Goal: Task Accomplishment & Management: Use online tool/utility

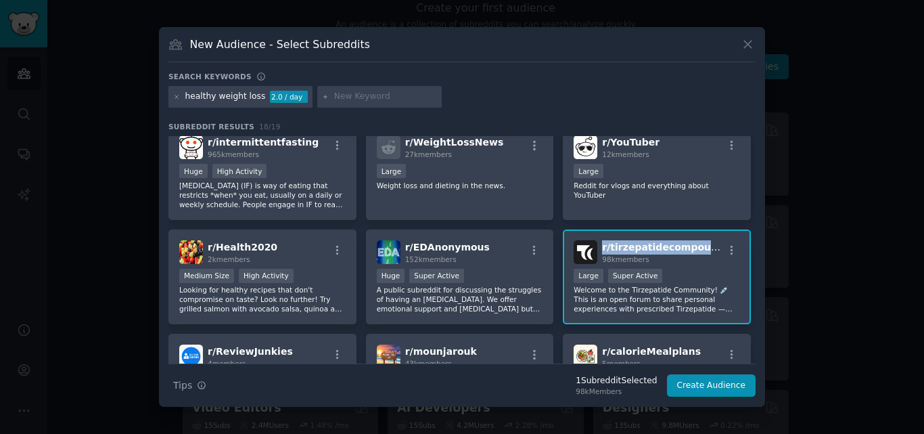
scroll to position [314, 0]
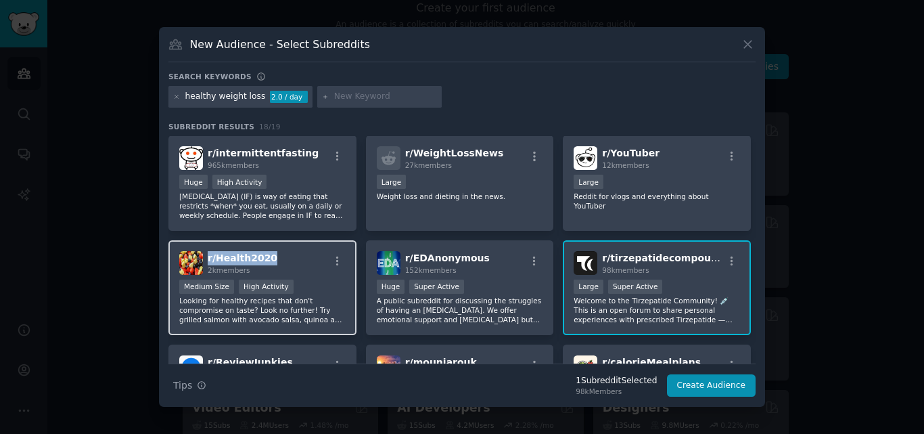
drag, startPoint x: 272, startPoint y: 256, endPoint x: 208, endPoint y: 261, distance: 64.5
click at [208, 261] on div "r/ Health2020 2k members" at bounding box center [262, 263] width 166 height 24
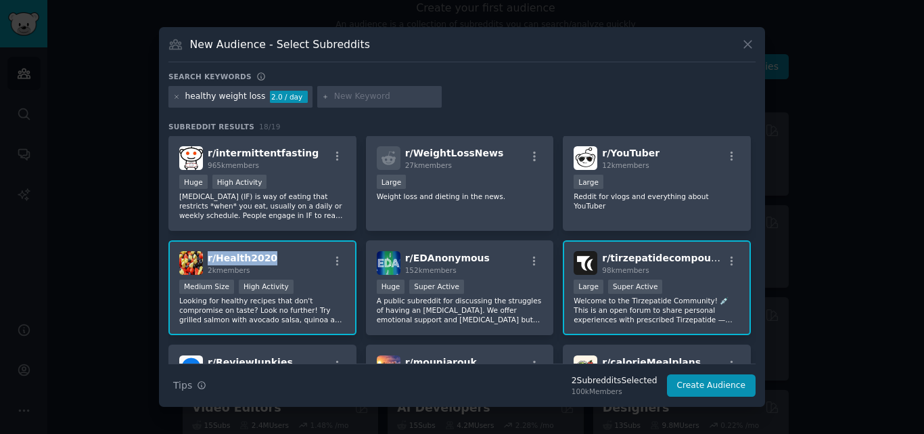
copy span "r/ Health2020"
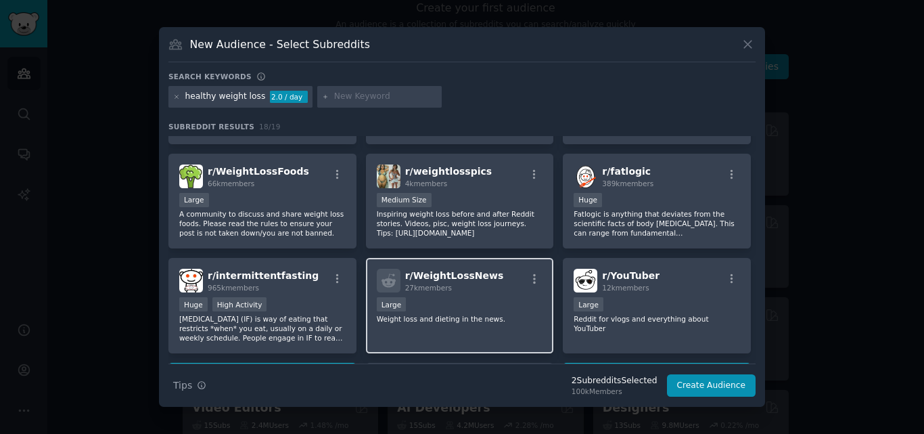
scroll to position [189, 0]
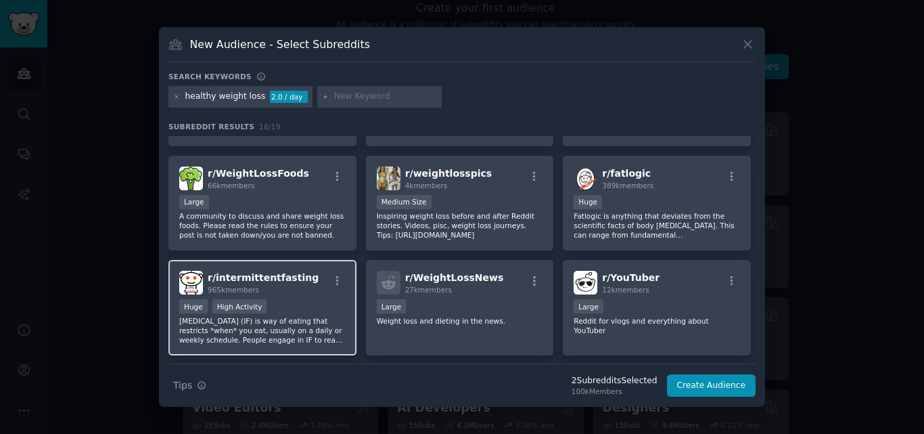
click at [302, 273] on div "r/ intermittentfasting 965k members" at bounding box center [262, 283] width 166 height 24
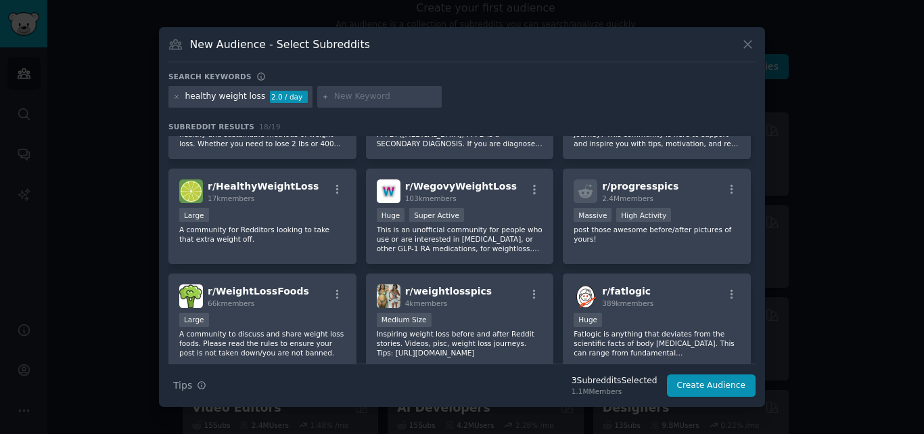
scroll to position [0, 0]
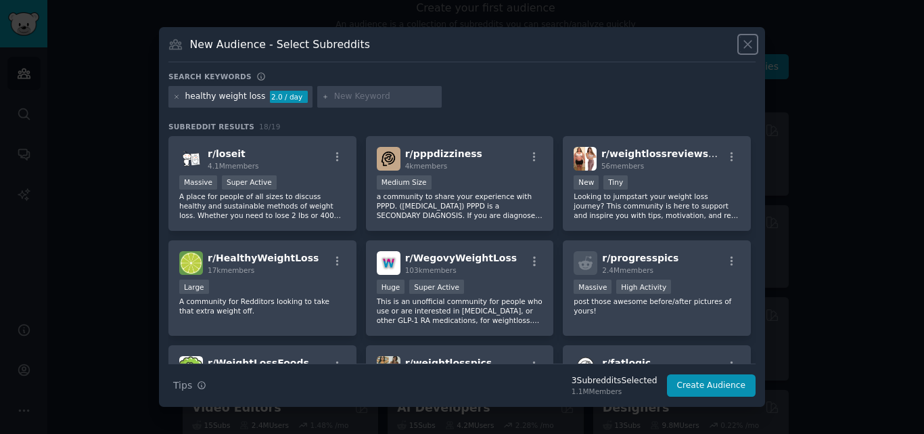
click at [742, 47] on icon at bounding box center [748, 44] width 14 height 14
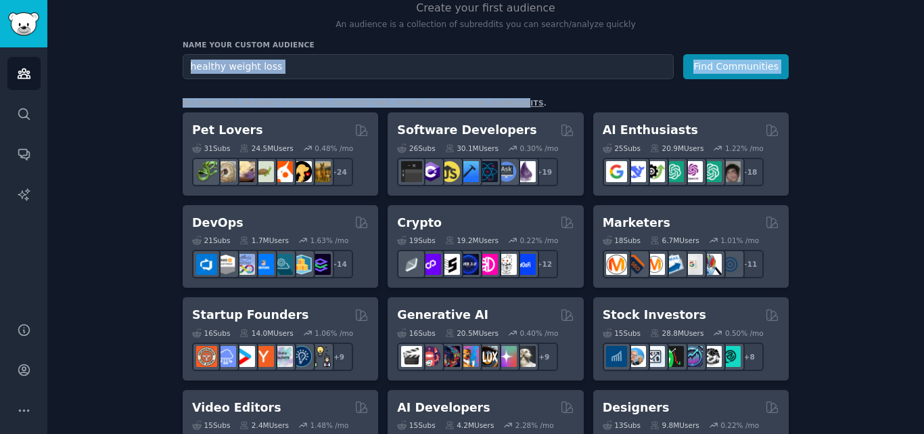
drag, startPoint x: 474, startPoint y: 78, endPoint x: 475, endPoint y: 67, distance: 11.5
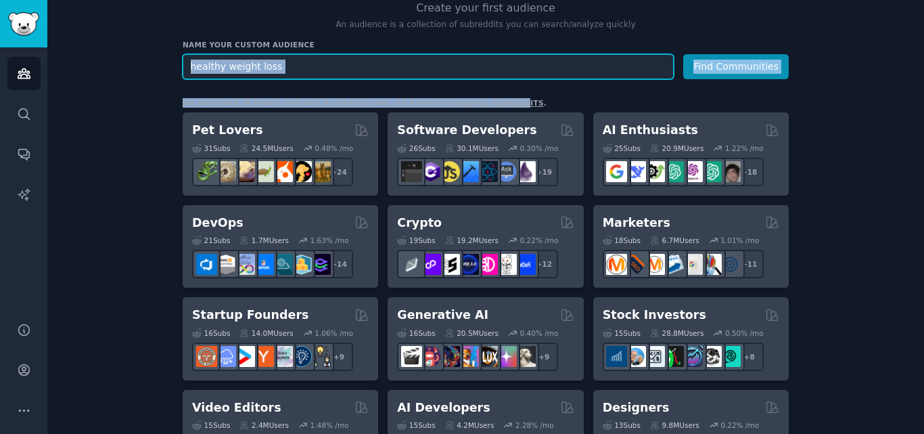
click at [475, 67] on input "healthy weight loss" at bounding box center [428, 66] width 491 height 25
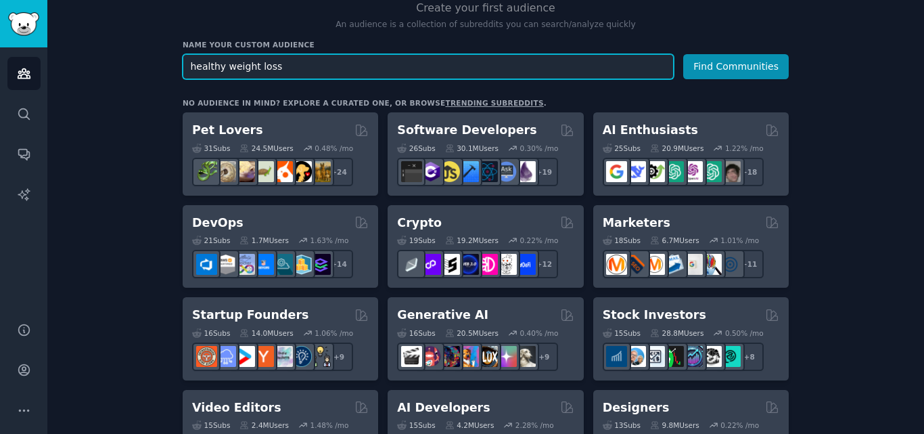
click at [475, 67] on input "healthy weight loss" at bounding box center [428, 66] width 491 height 25
paste input "weight loss tip"
click at [230, 66] on input "weight loss tips" at bounding box center [428, 66] width 491 height 25
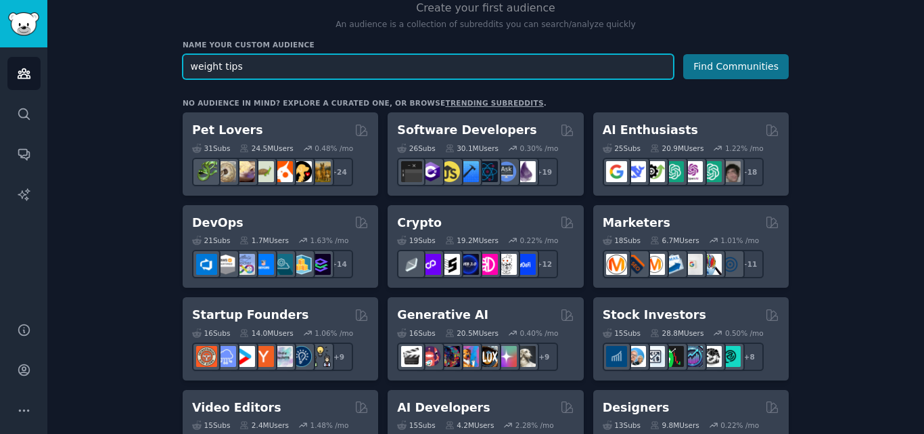
type input "weight tips"
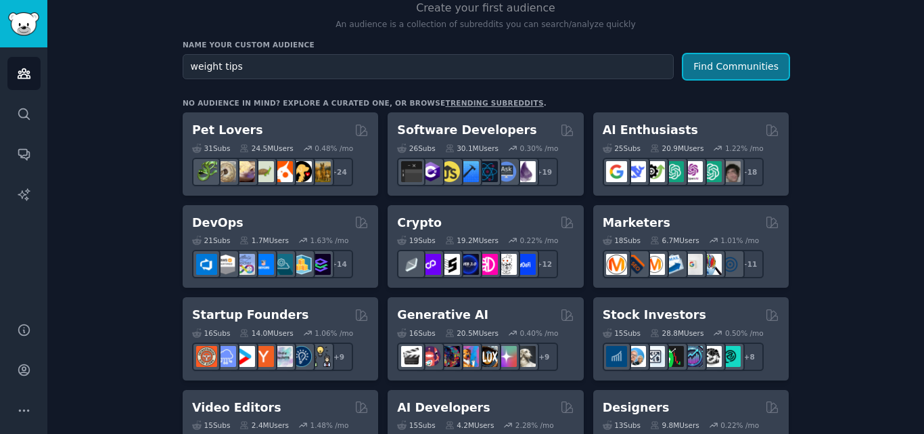
click at [752, 64] on button "Find Communities" at bounding box center [736, 66] width 106 height 25
